Goal: Find specific page/section: Find specific page/section

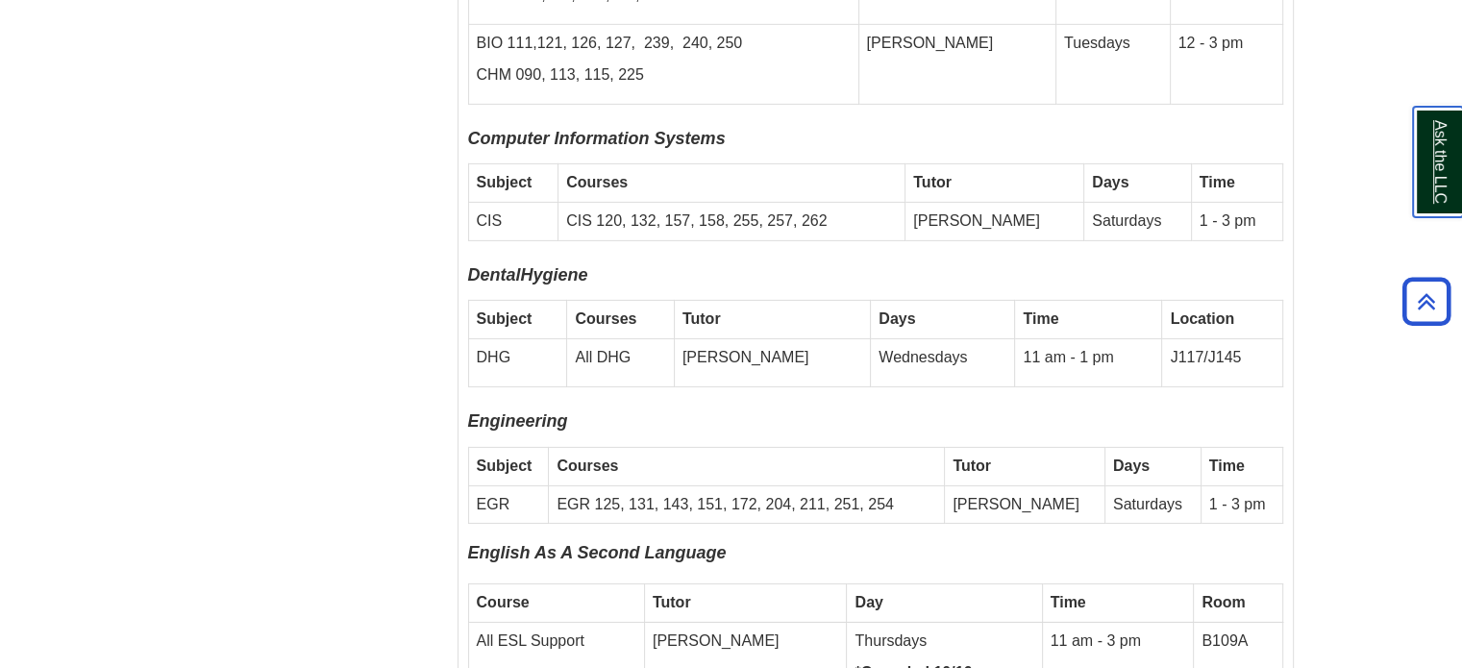
scroll to position [6195, 0]
